Goal: Book appointment/travel/reservation

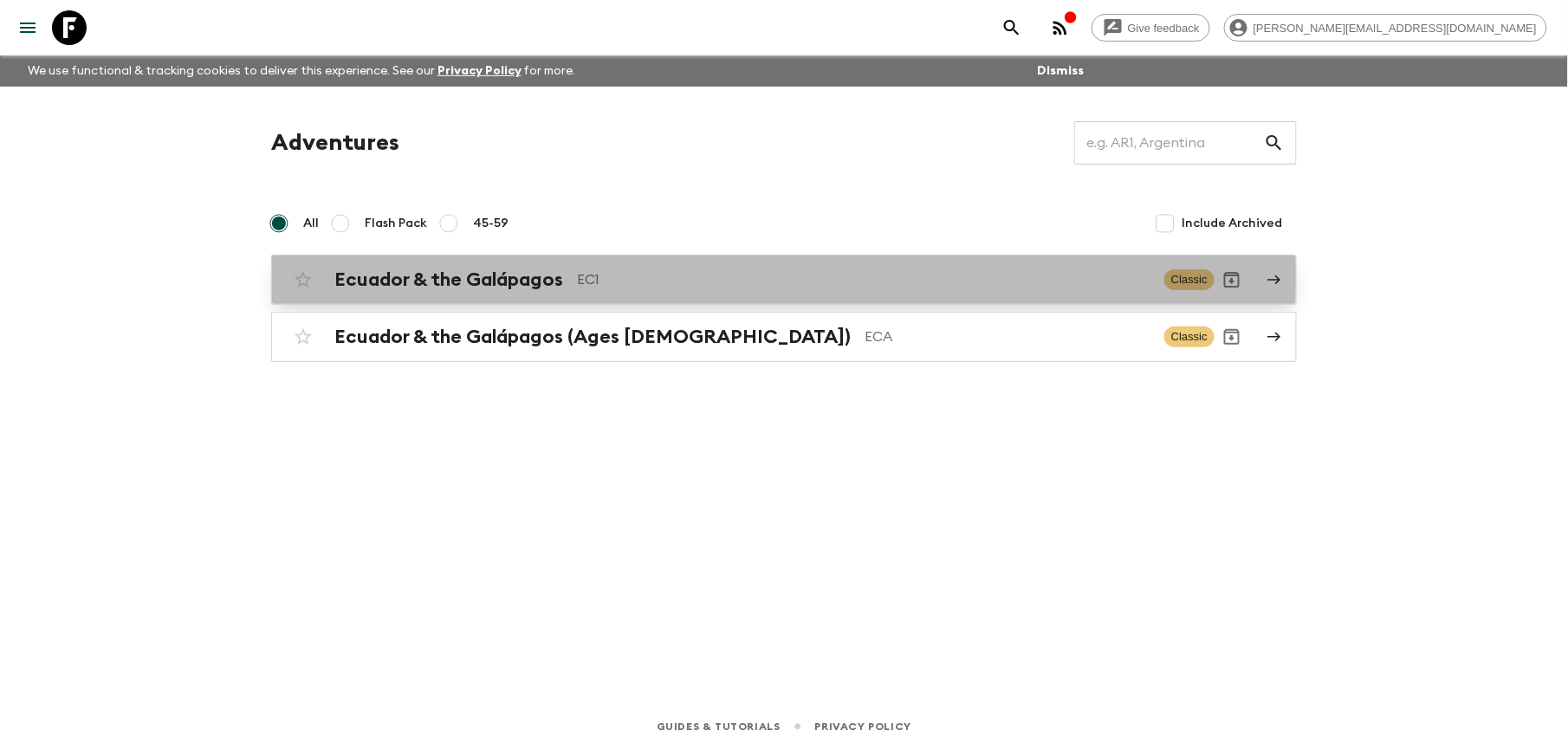
click at [496, 265] on div "Ecuador & the Galápagos EC1 Classic" at bounding box center [750, 280] width 929 height 35
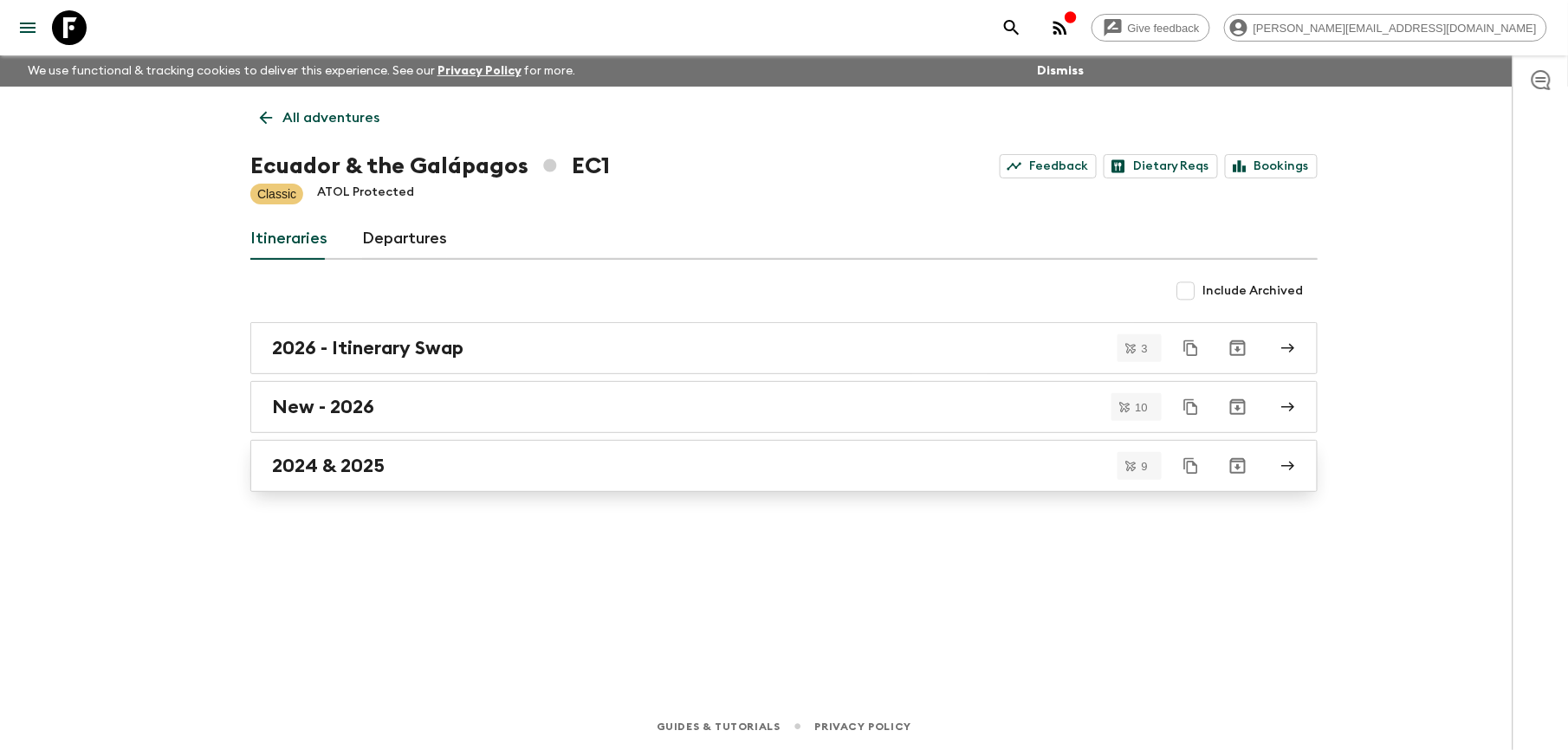
click at [349, 476] on h2 "2024 & 2025" at bounding box center [328, 466] width 113 height 22
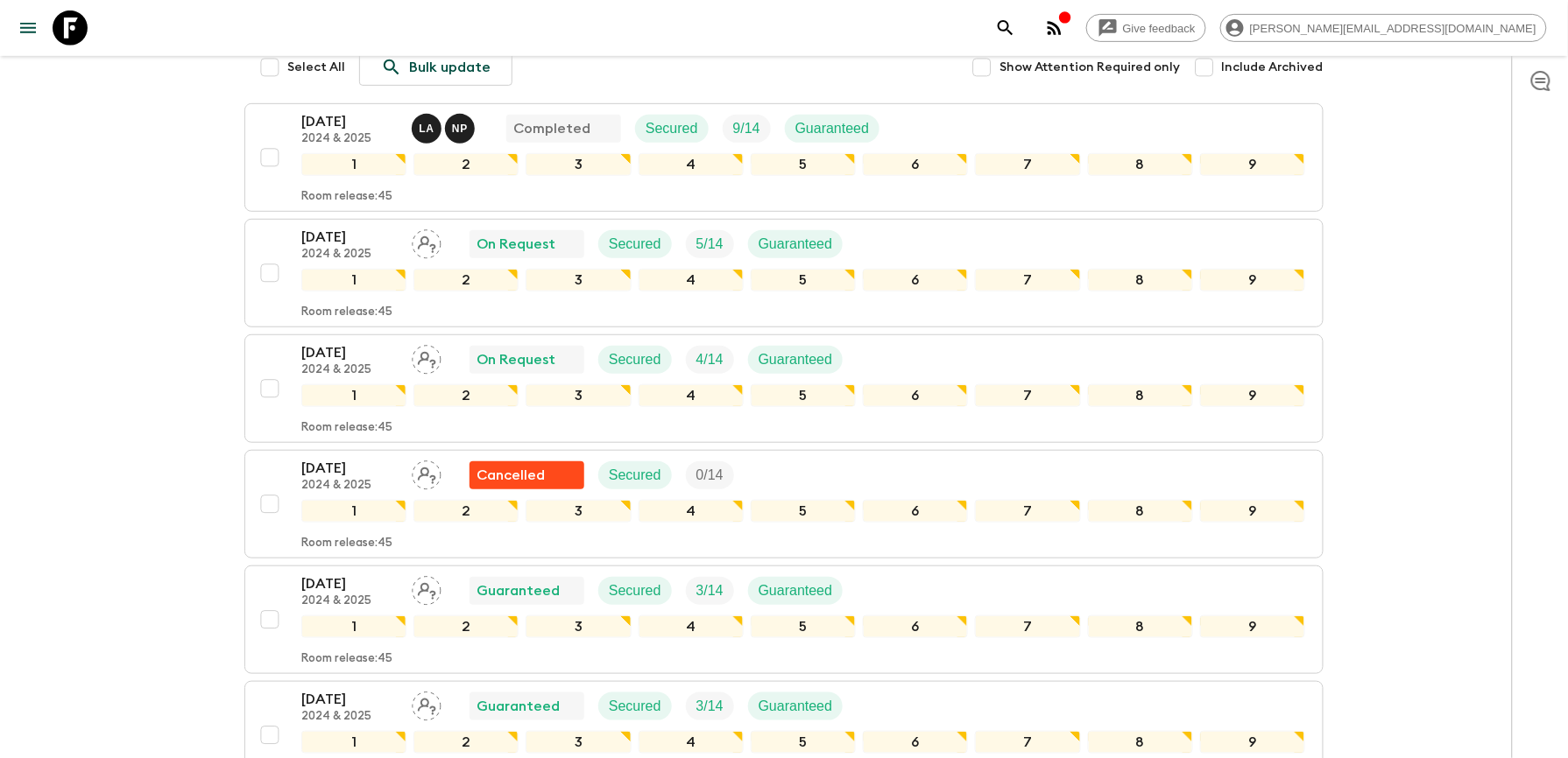
scroll to position [233, 0]
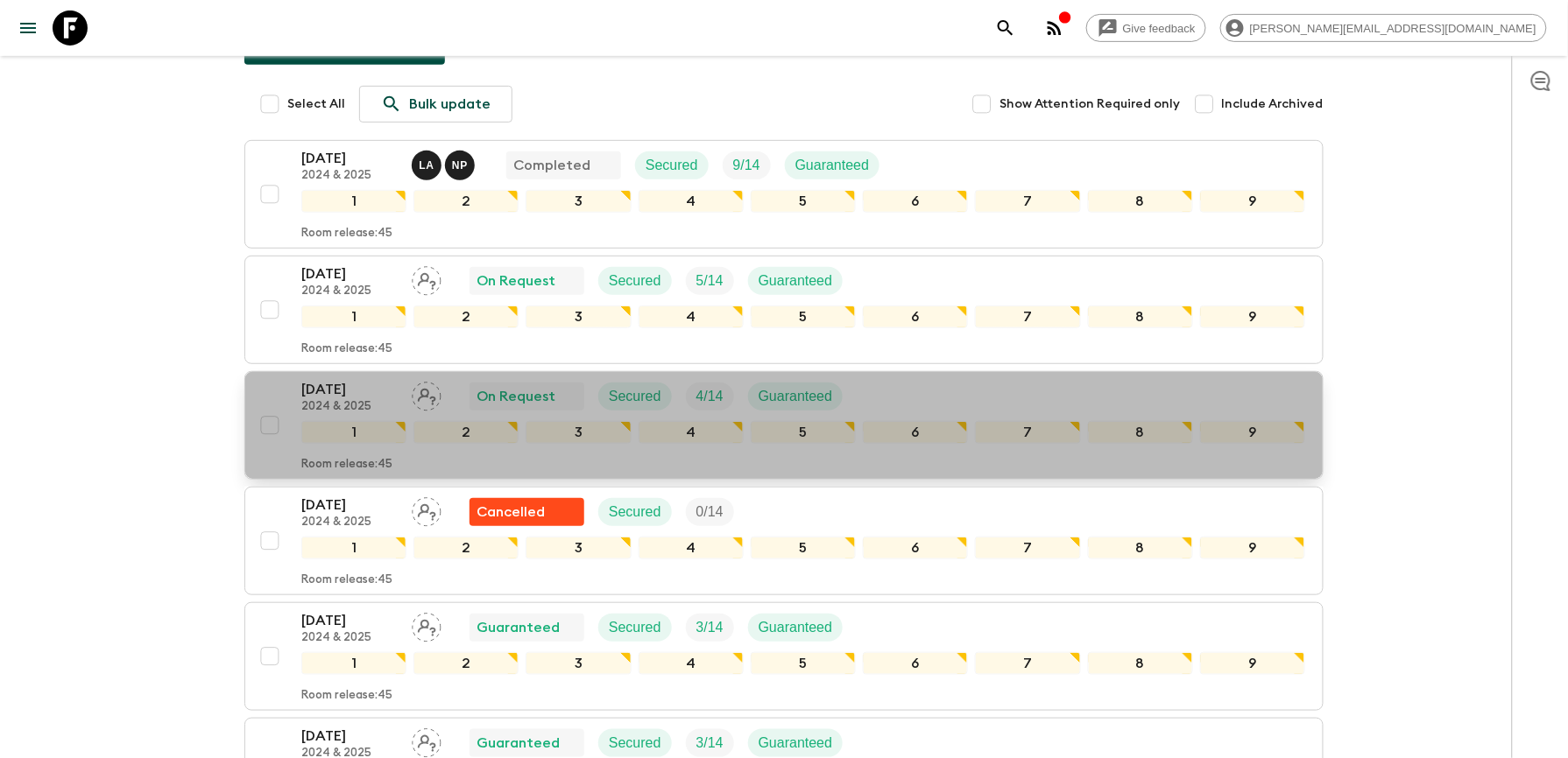
click at [341, 393] on p "[DATE]" at bounding box center [349, 389] width 97 height 21
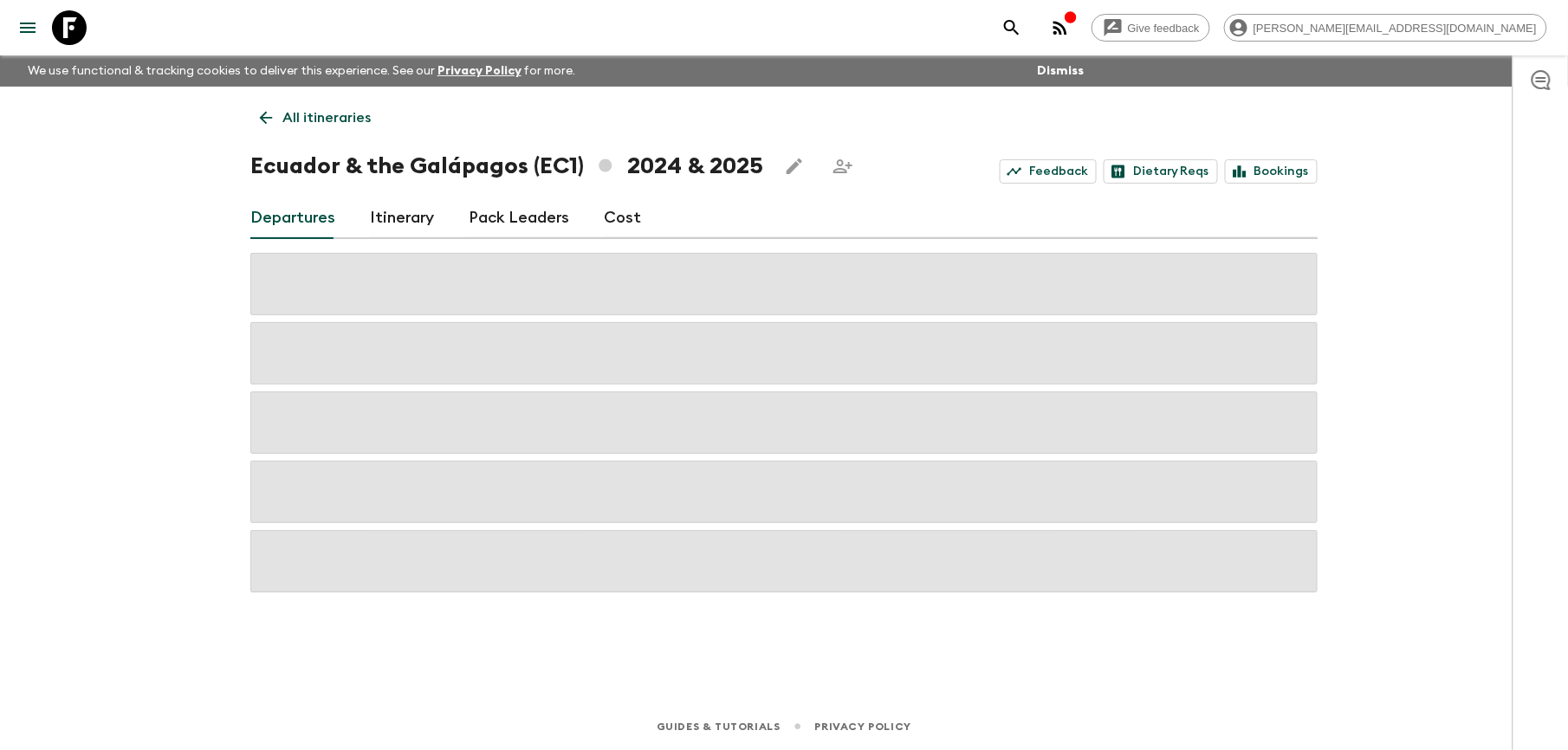
click at [624, 222] on link "Cost" at bounding box center [622, 218] width 38 height 42
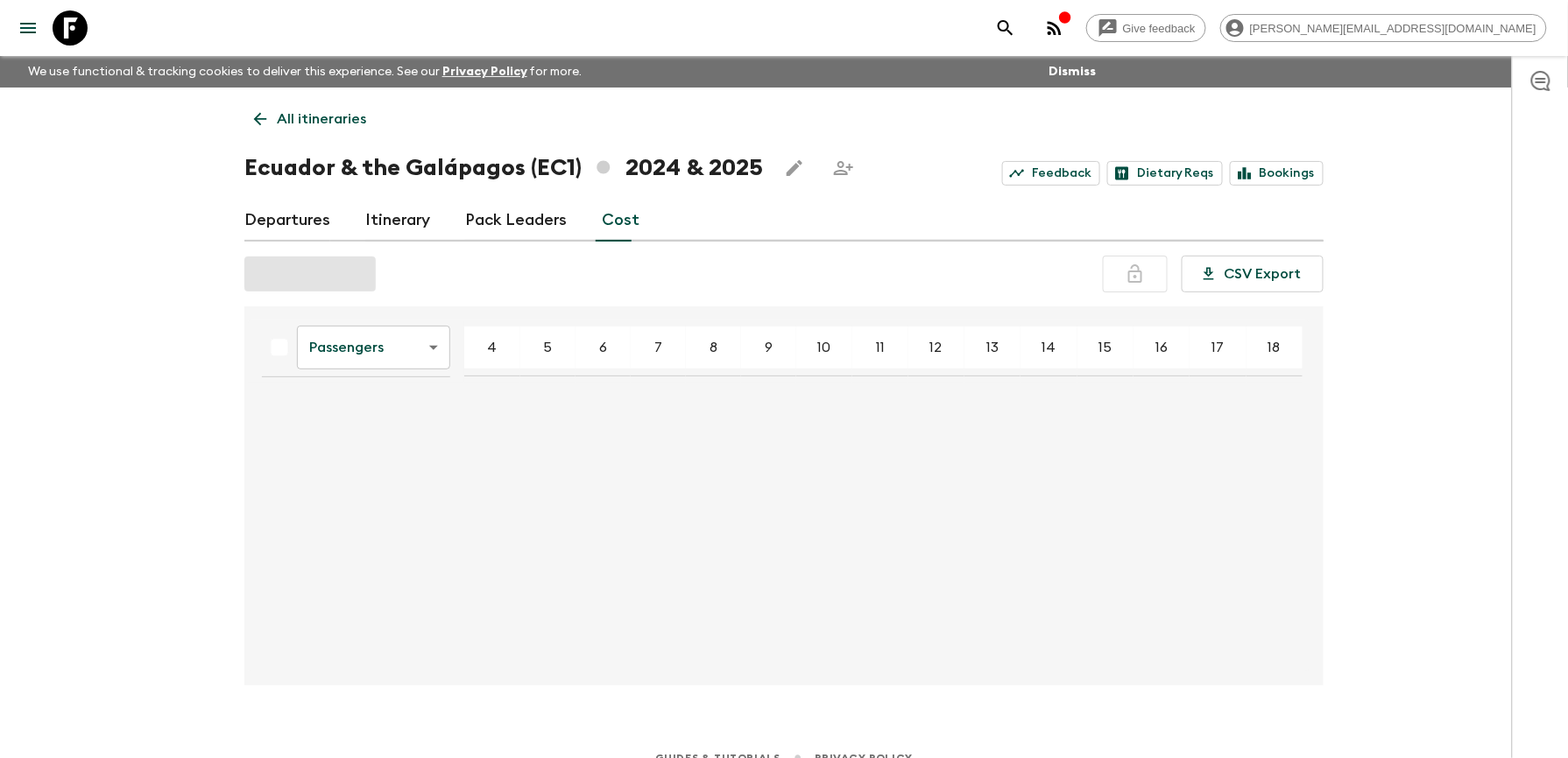
scroll to position [24, 0]
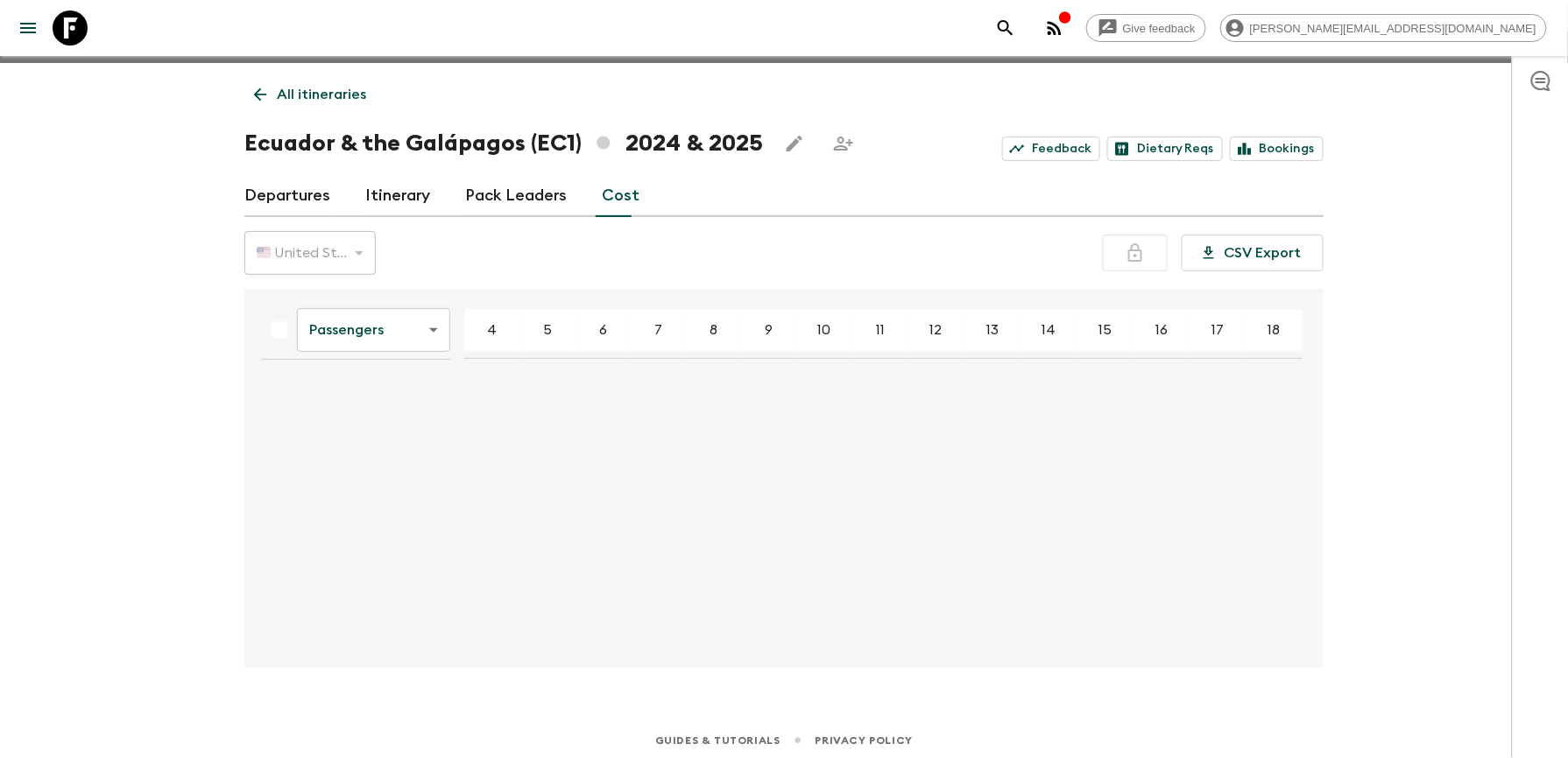
click at [437, 327] on body "Give feedback [PERSON_NAME][EMAIL_ADDRESS][DOMAIN_NAME] We use functional & tra…" at bounding box center [784, 370] width 1568 height 789
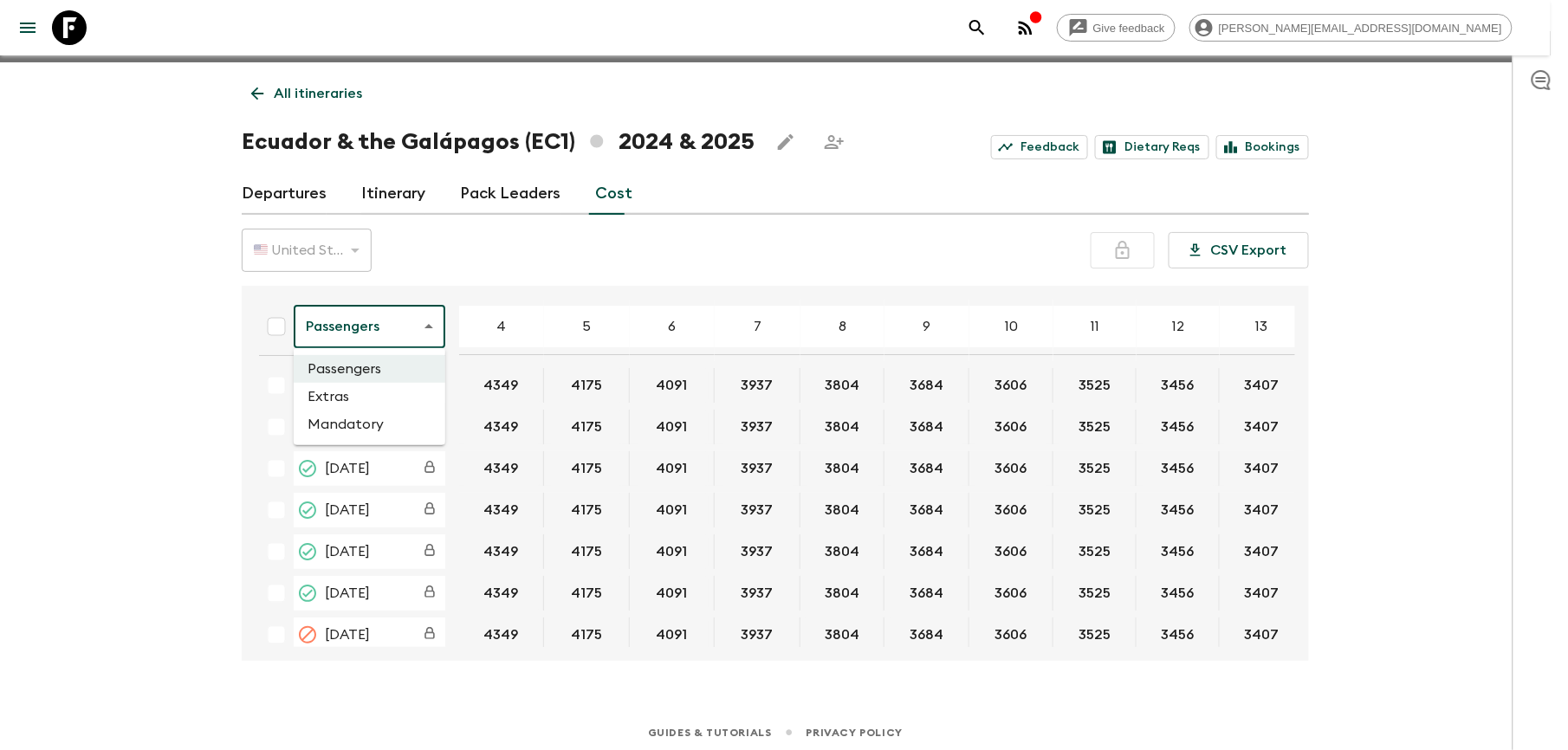
click at [1374, 412] on div at bounding box center [784, 375] width 1568 height 750
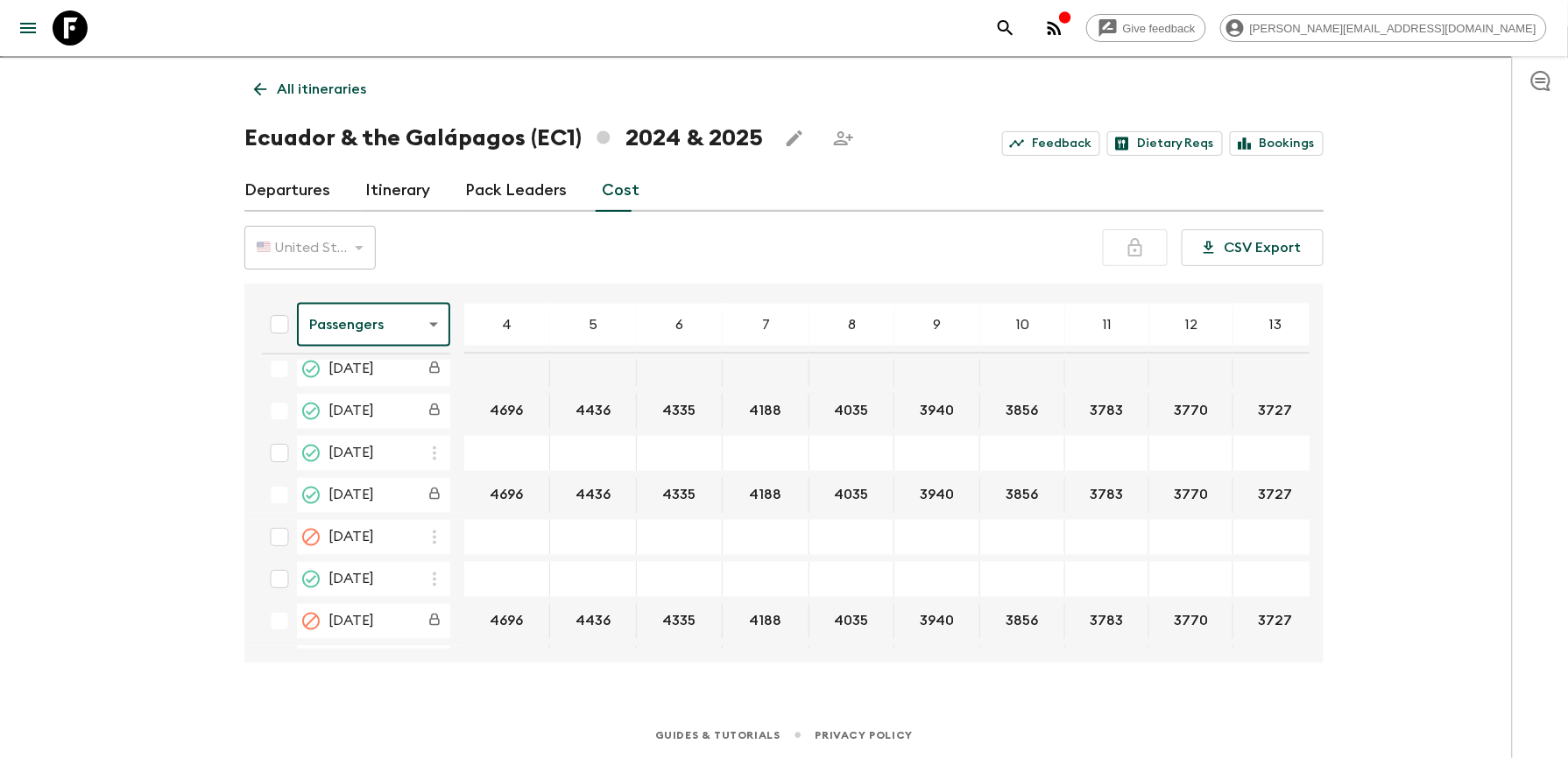
scroll to position [3503, 0]
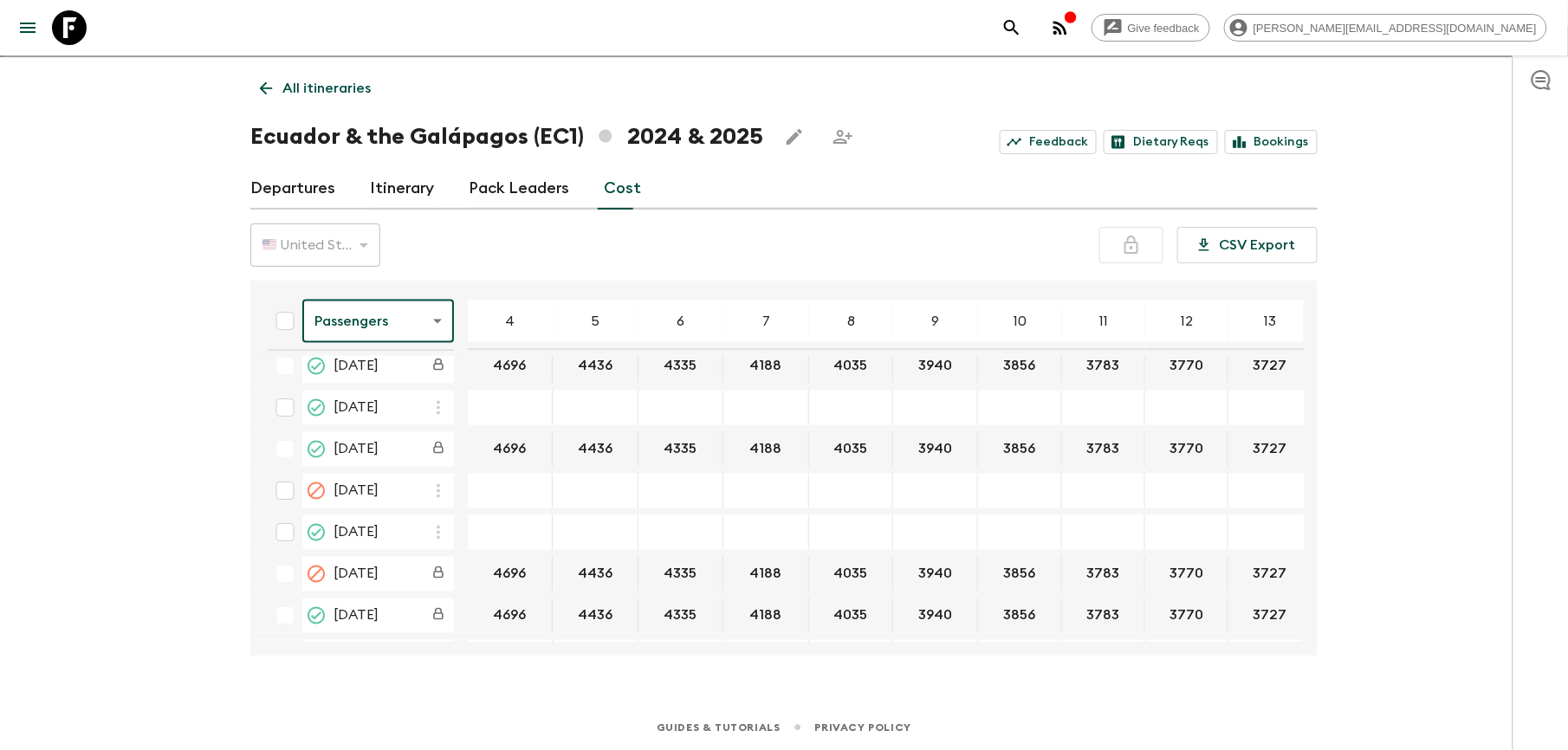
click at [430, 316] on body "Give feedback [PERSON_NAME][EMAIL_ADDRESS][DOMAIN_NAME] We use functional & tra…" at bounding box center [784, 360] width 1568 height 780
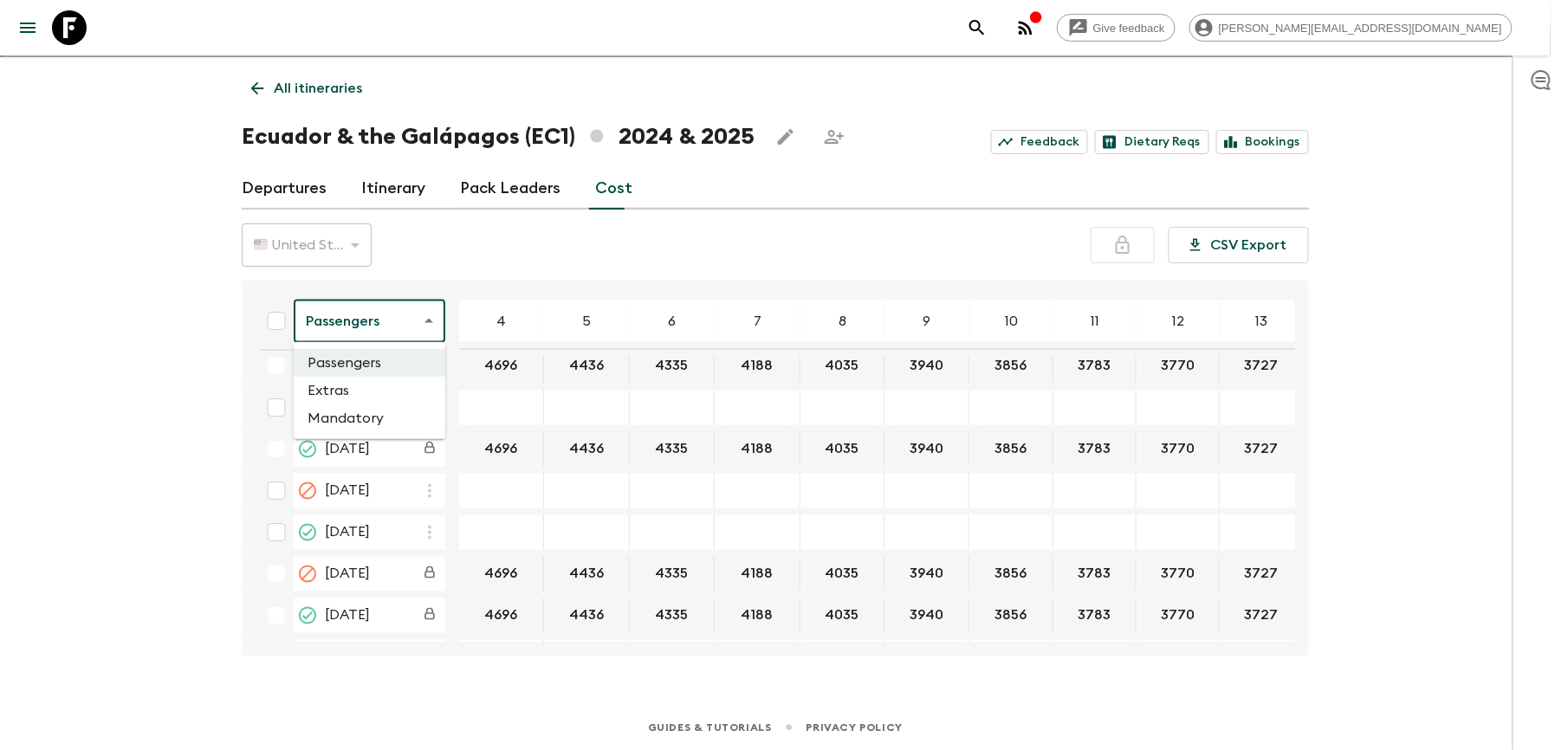
click at [389, 393] on li "Extras" at bounding box center [370, 391] width 152 height 28
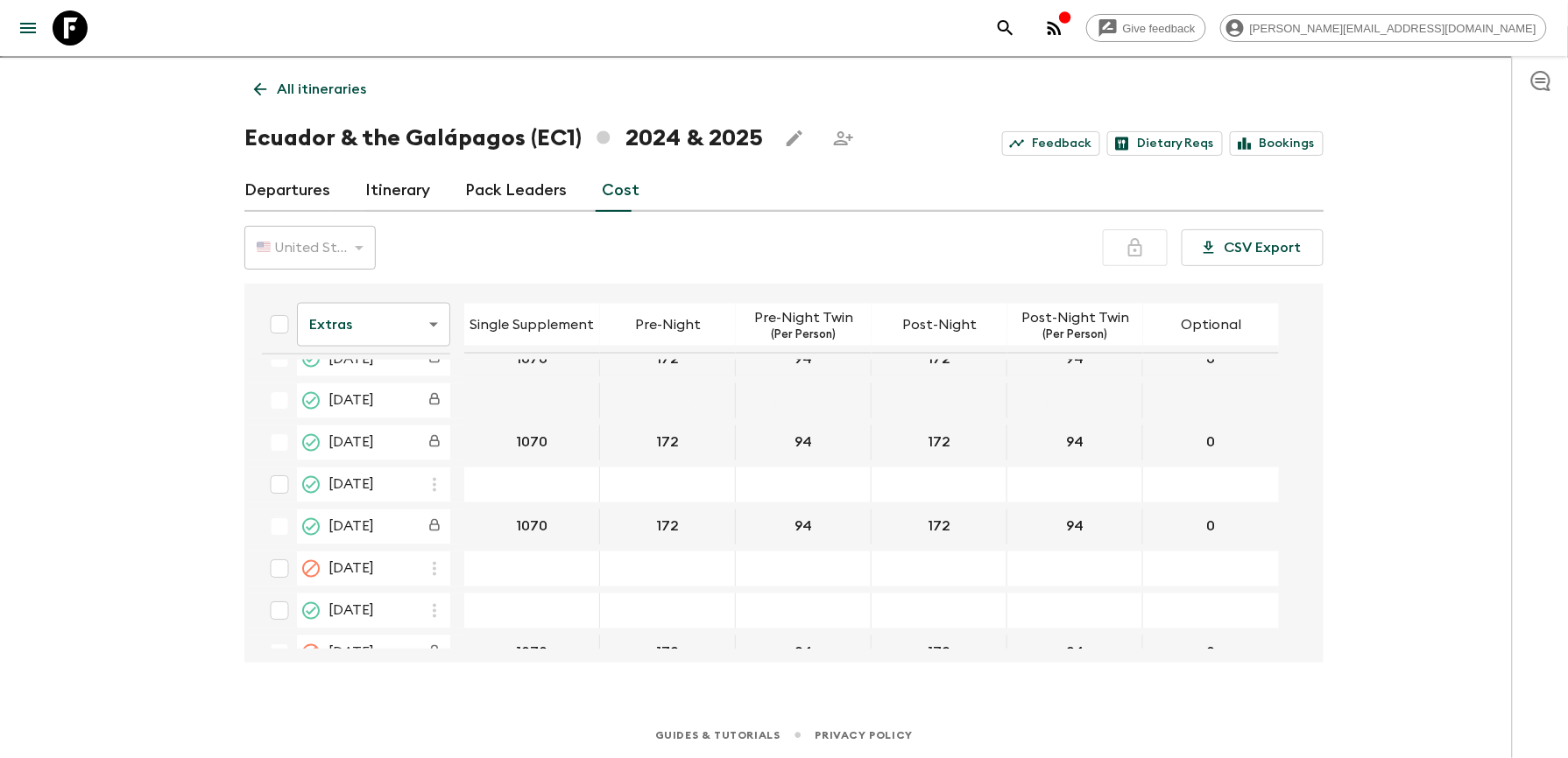
scroll to position [3503, 0]
